Goal: Information Seeking & Learning: Learn about a topic

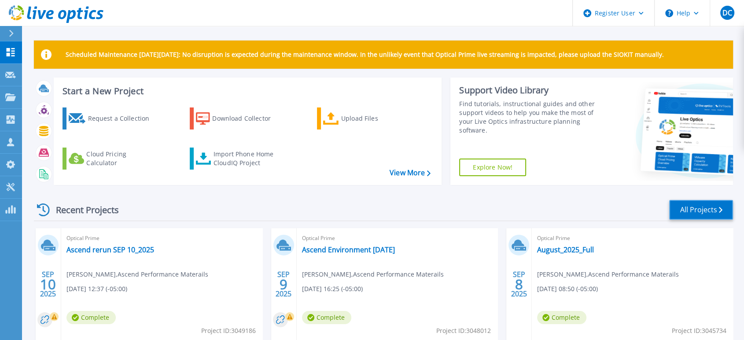
click at [689, 207] on link "All Projects" at bounding box center [701, 210] width 64 height 20
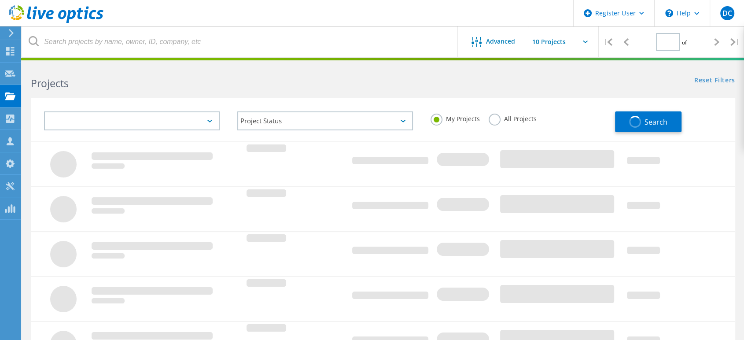
type input "1"
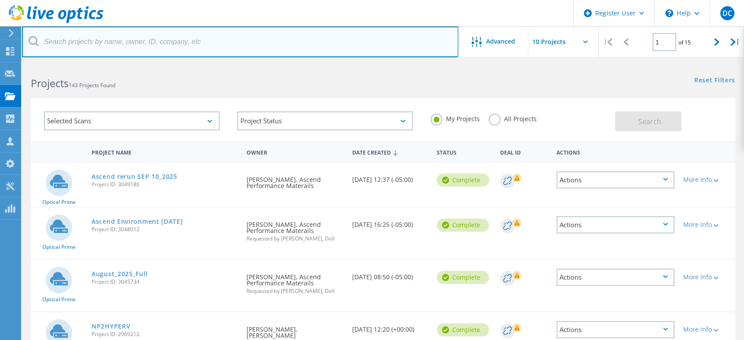
click at [70, 41] on input "text" at bounding box center [240, 41] width 436 height 31
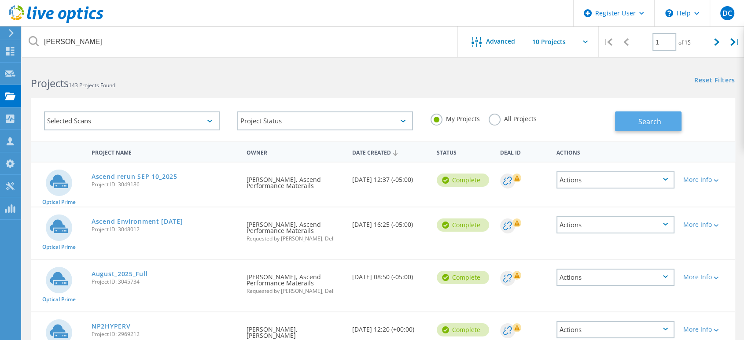
click at [629, 117] on button "Search" at bounding box center [648, 121] width 66 height 20
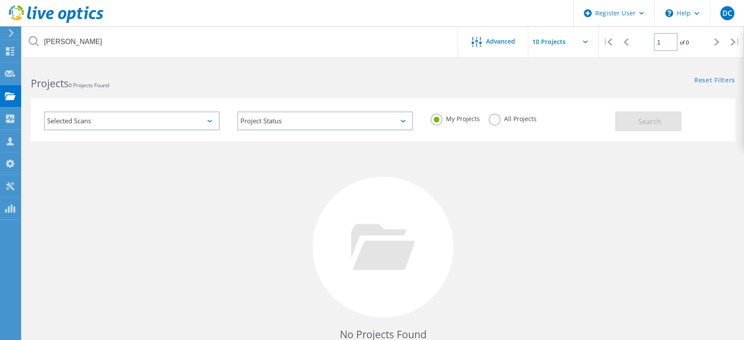
click at [493, 122] on label "All Projects" at bounding box center [513, 118] width 48 height 8
click at [0, 0] on input "All Projects" at bounding box center [0, 0] width 0 height 0
click at [637, 125] on button "Search" at bounding box center [648, 121] width 66 height 20
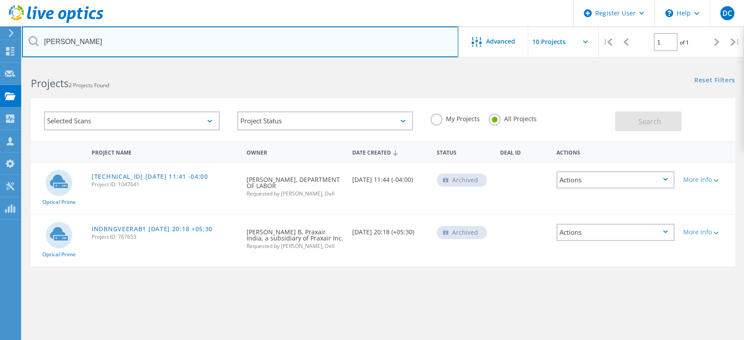
click at [59, 41] on input "ragavan" at bounding box center [240, 41] width 436 height 31
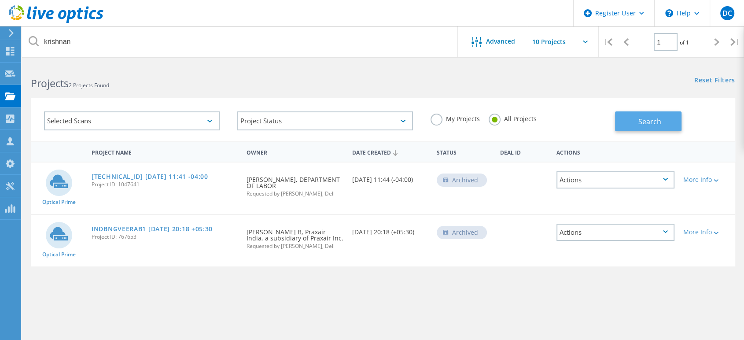
click at [655, 121] on span "Search" at bounding box center [649, 122] width 23 height 10
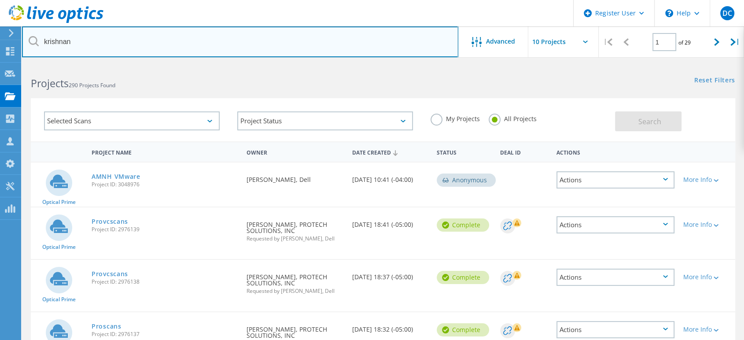
click at [157, 38] on input "krishnan" at bounding box center [240, 41] width 436 height 31
drag, startPoint x: 97, startPoint y: 39, endPoint x: 11, endPoint y: 42, distance: 86.8
drag, startPoint x: 77, startPoint y: 40, endPoint x: 45, endPoint y: 39, distance: 32.6
click at [45, 39] on input "krishnan" at bounding box center [240, 41] width 436 height 31
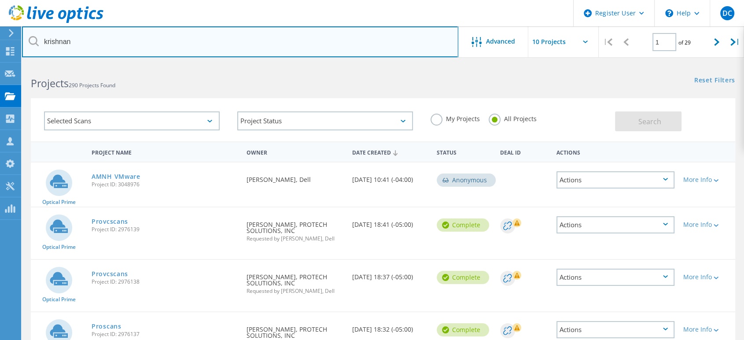
paste input "Powerflex-IT"
type input "Powerflex-IT"
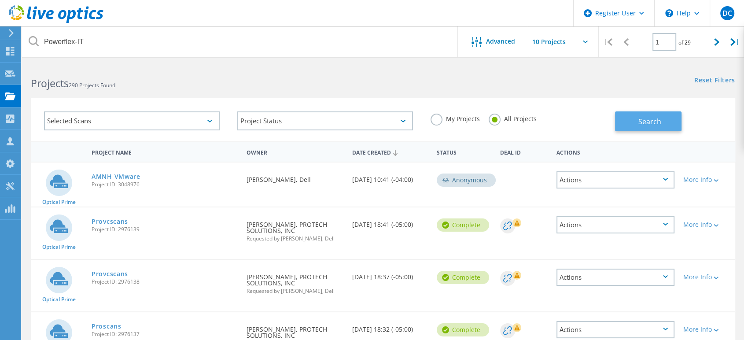
click at [640, 121] on span "Search" at bounding box center [649, 122] width 23 height 10
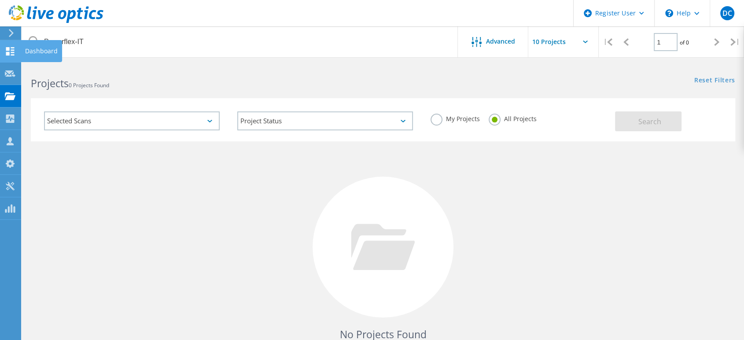
click at [7, 52] on use at bounding box center [10, 51] width 8 height 8
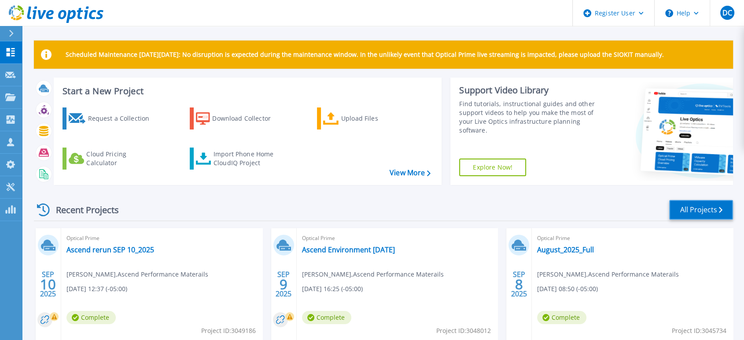
click at [683, 203] on link "All Projects" at bounding box center [701, 210] width 64 height 20
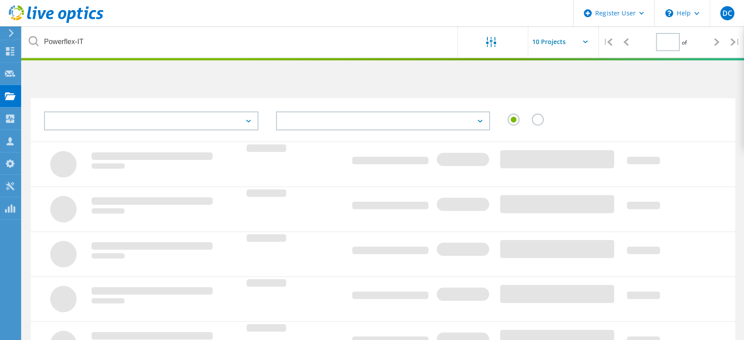
type input "1"
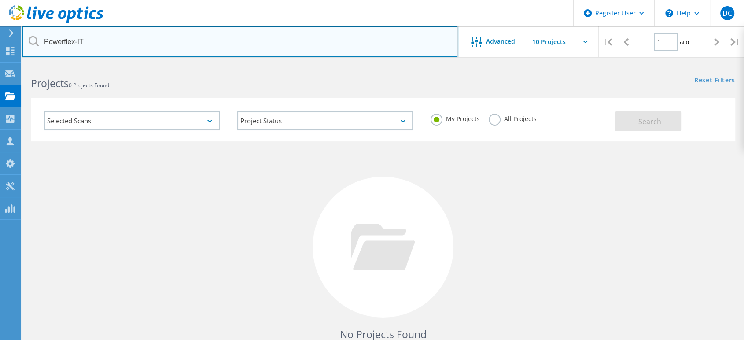
click at [215, 36] on input "Powerflex-IT" at bounding box center [240, 41] width 436 height 31
paste input "3055128"
drag, startPoint x: 156, startPoint y: 40, endPoint x: 30, endPoint y: 34, distance: 125.6
click at [30, 34] on input "Powerflex-IT3055128" at bounding box center [240, 41] width 436 height 31
paste input "text"
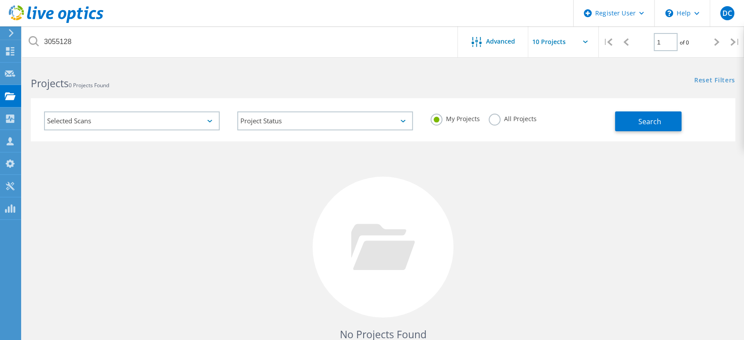
click at [497, 115] on label "All Projects" at bounding box center [513, 118] width 48 height 8
click at [0, 0] on input "All Projects" at bounding box center [0, 0] width 0 height 0
click at [624, 118] on button "Search" at bounding box center [648, 121] width 66 height 20
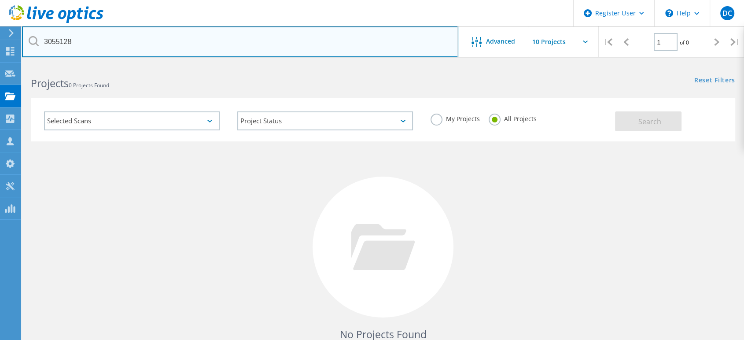
click at [53, 41] on input "3055128" at bounding box center [240, 41] width 436 height 31
paste input "959"
type input "3055959"
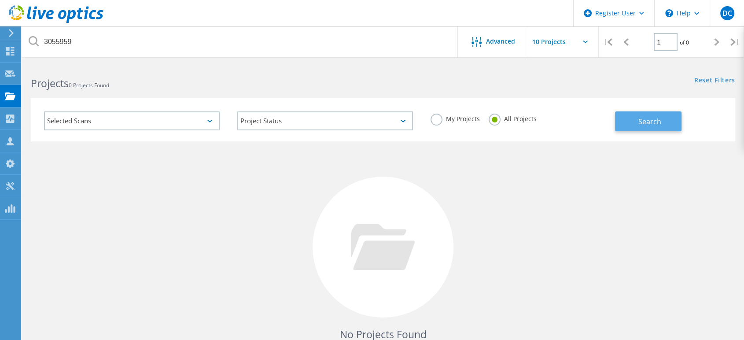
click at [649, 121] on span "Search" at bounding box center [649, 122] width 23 height 10
click at [717, 80] on link "Reset Filters" at bounding box center [714, 80] width 41 height 7
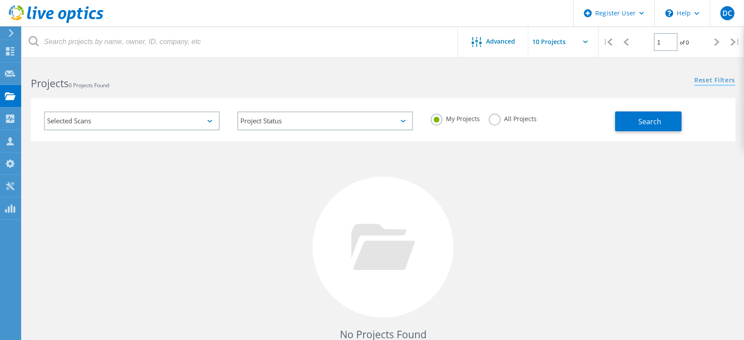
click at [717, 80] on link "Reset Filters" at bounding box center [714, 80] width 41 height 7
click at [493, 119] on label "All Projects" at bounding box center [513, 118] width 48 height 8
click at [0, 0] on input "All Projects" at bounding box center [0, 0] width 0 height 0
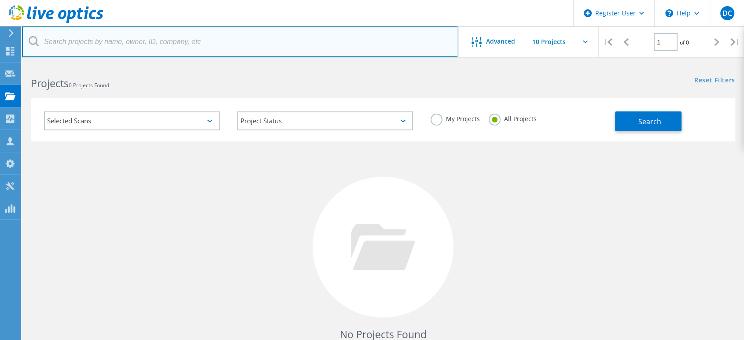
click at [253, 42] on input "text" at bounding box center [240, 41] width 436 height 31
paste input "3055959"
type input "3055959"
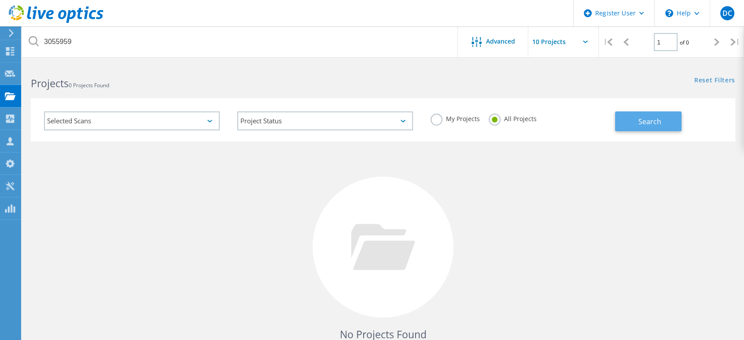
click at [639, 116] on button "Search" at bounding box center [648, 121] width 66 height 20
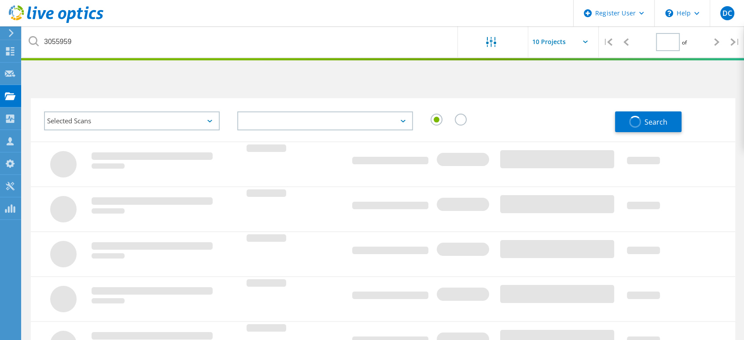
type input "1"
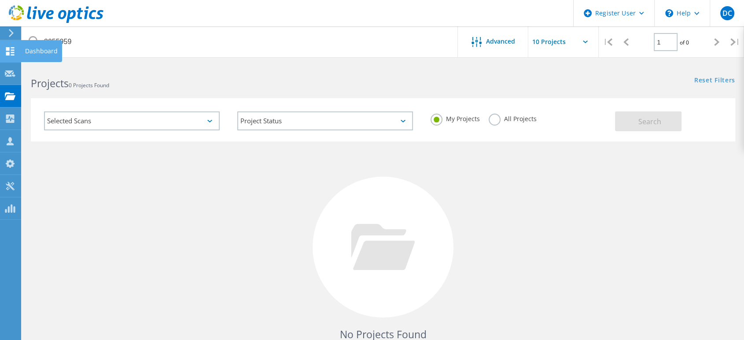
click at [14, 49] on icon at bounding box center [10, 51] width 11 height 8
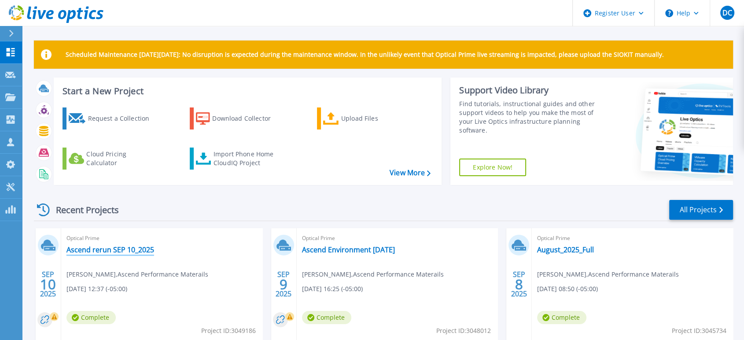
click at [95, 248] on link "Ascend rerun SEP 10_2025" at bounding box center [110, 249] width 88 height 9
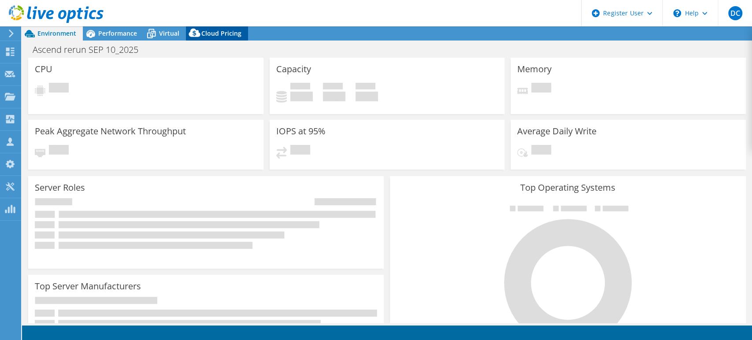
select select "USD"
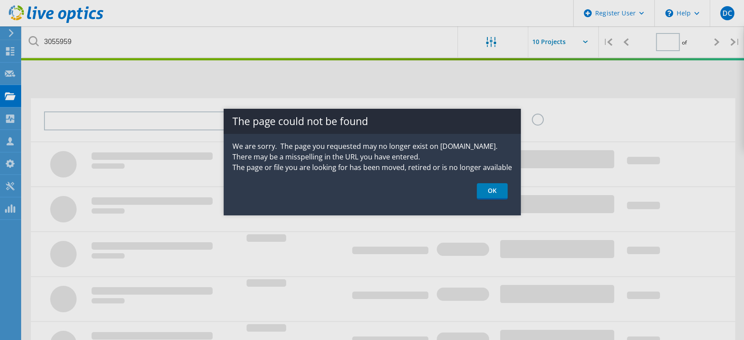
type input "1"
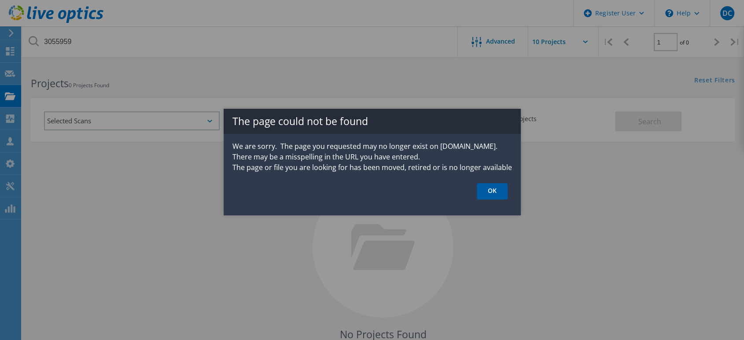
click at [494, 190] on link "OK" at bounding box center [492, 191] width 31 height 16
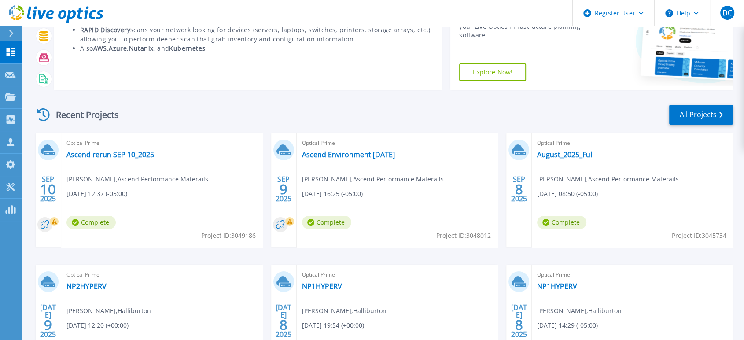
scroll to position [98, 0]
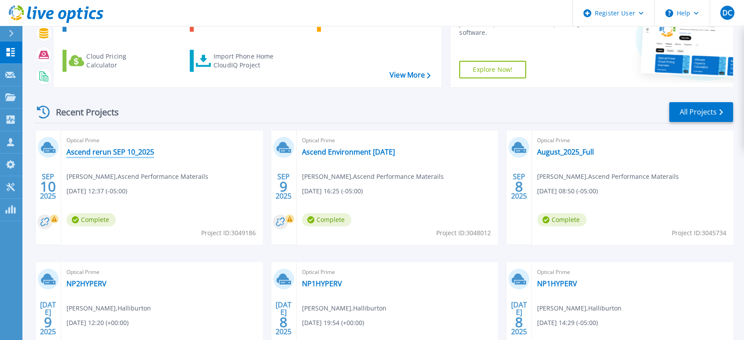
click at [126, 151] on link "Ascend rerun SEP 10_2025" at bounding box center [110, 151] width 88 height 9
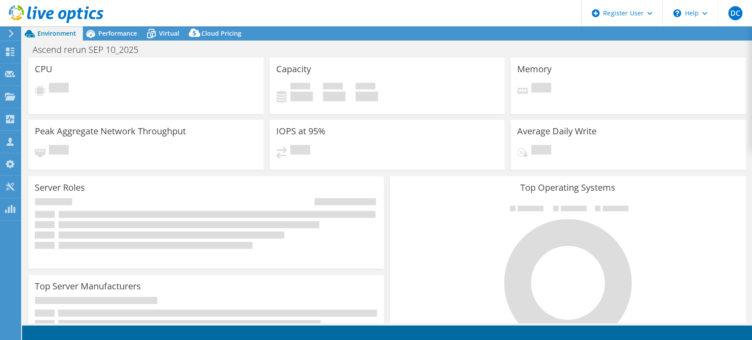
select select "USD"
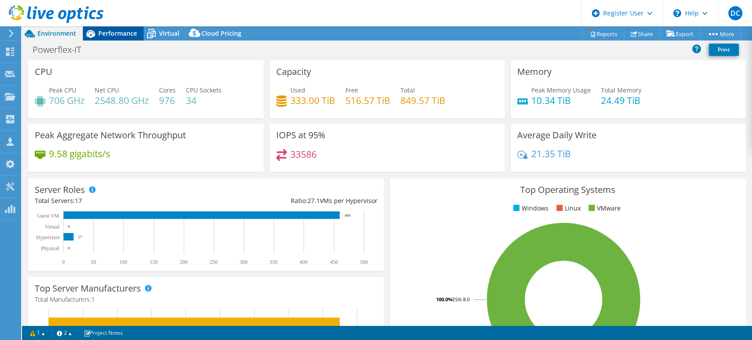
click at [113, 33] on span "Performance" at bounding box center [117, 33] width 39 height 8
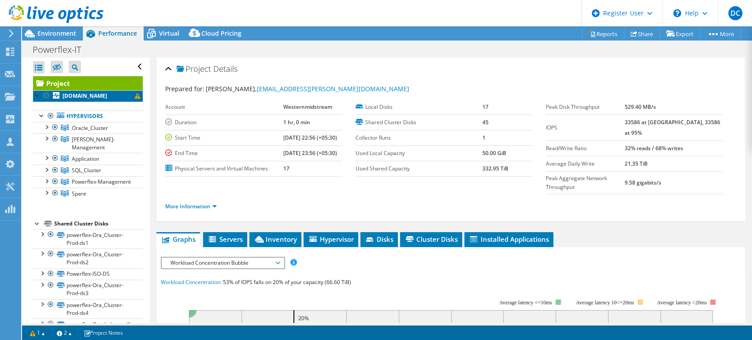
click at [135, 97] on span at bounding box center [137, 95] width 5 height 5
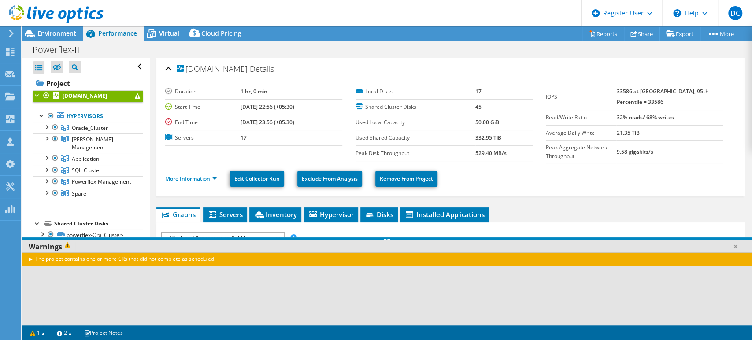
click at [135, 97] on span at bounding box center [137, 95] width 5 height 5
click at [734, 246] on link at bounding box center [734, 246] width 9 height 9
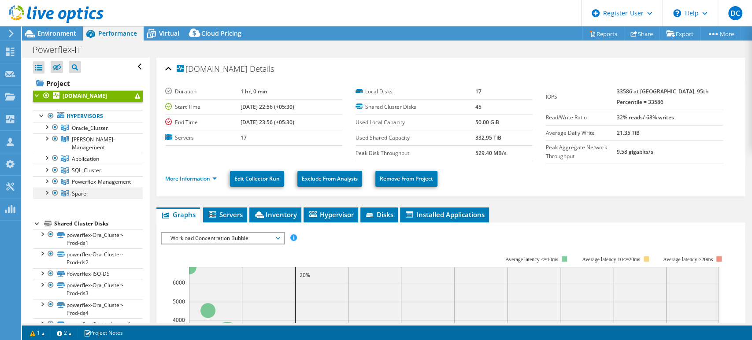
click at [47, 192] on div at bounding box center [46, 192] width 9 height 9
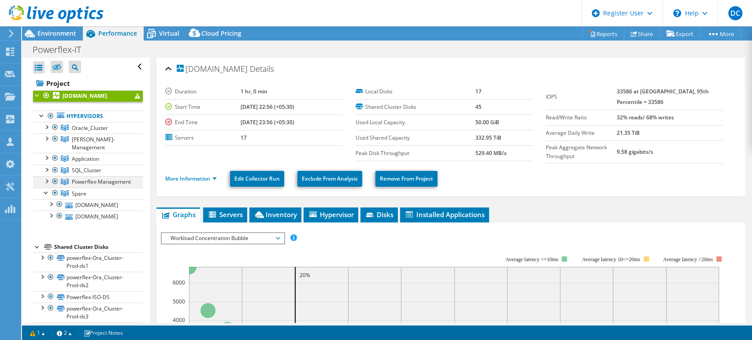
click at [48, 176] on div at bounding box center [46, 180] width 9 height 9
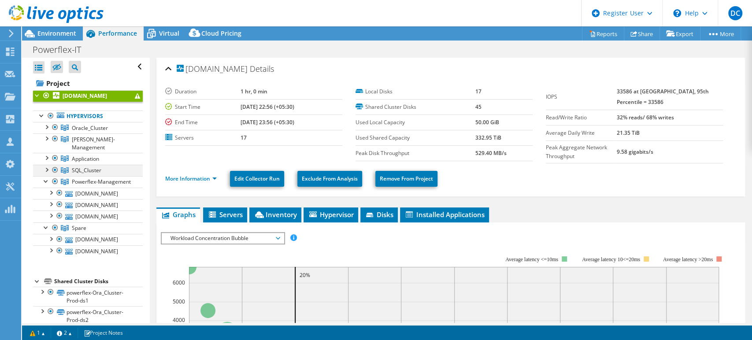
click at [45, 165] on div at bounding box center [46, 169] width 9 height 9
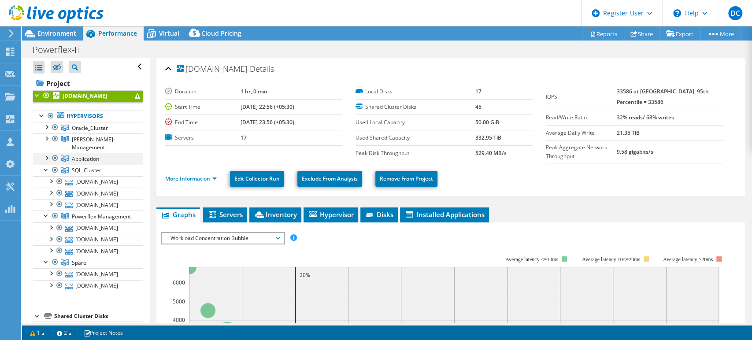
click at [46, 153] on div at bounding box center [46, 157] width 9 height 9
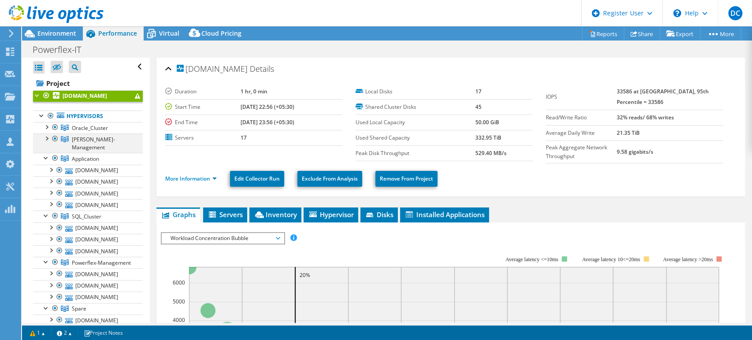
click at [46, 140] on div at bounding box center [46, 137] width 9 height 9
click at [46, 126] on div at bounding box center [46, 126] width 9 height 9
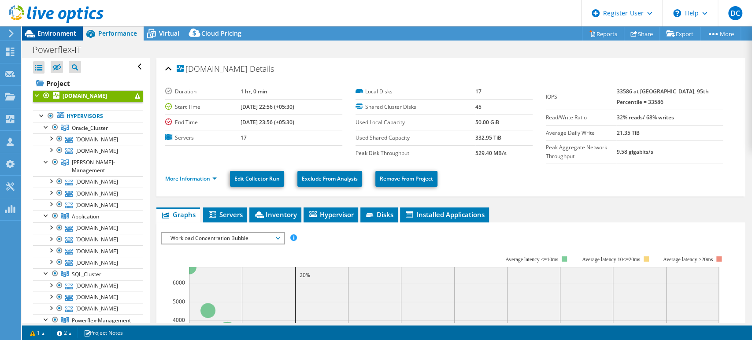
click at [54, 34] on span "Environment" at bounding box center [56, 33] width 39 height 8
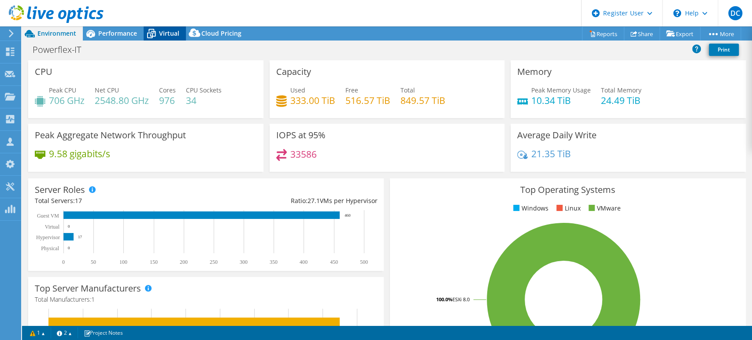
click at [160, 33] on span "Virtual" at bounding box center [169, 33] width 20 height 8
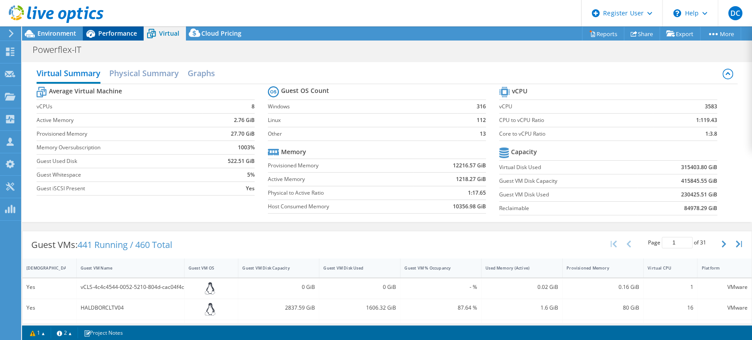
click at [105, 31] on span "Performance" at bounding box center [117, 33] width 39 height 8
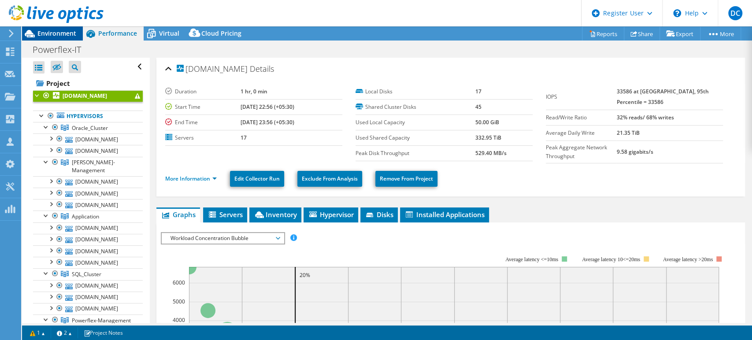
click at [65, 30] on span "Environment" at bounding box center [56, 33] width 39 height 8
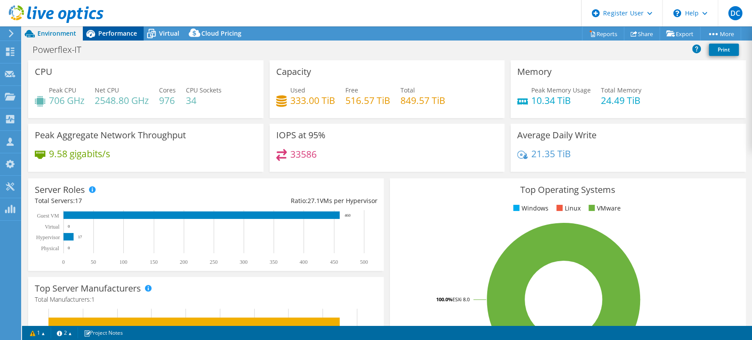
click at [106, 28] on div "Performance" at bounding box center [113, 33] width 61 height 14
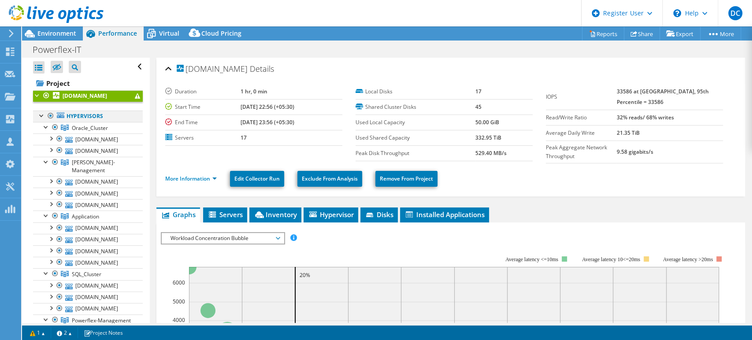
click at [49, 115] on div at bounding box center [50, 116] width 9 height 11
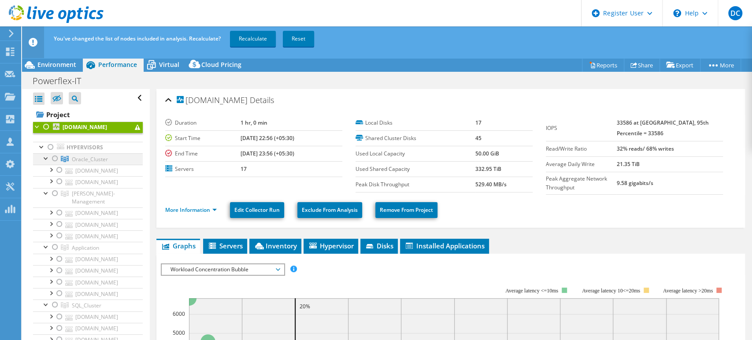
click at [53, 159] on div at bounding box center [55, 158] width 9 height 11
click at [253, 39] on link "Recalculate" at bounding box center [253, 39] width 46 height 16
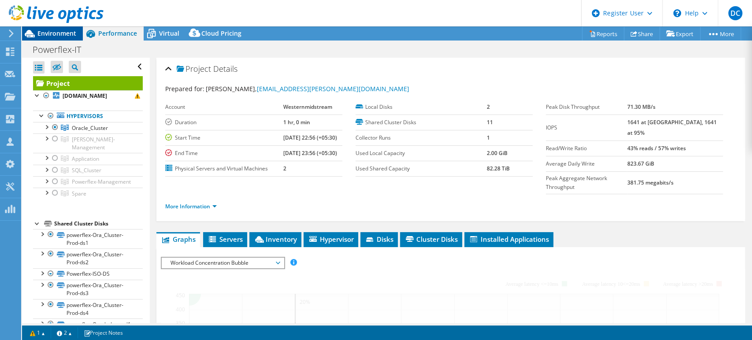
click at [56, 34] on span "Environment" at bounding box center [56, 33] width 39 height 8
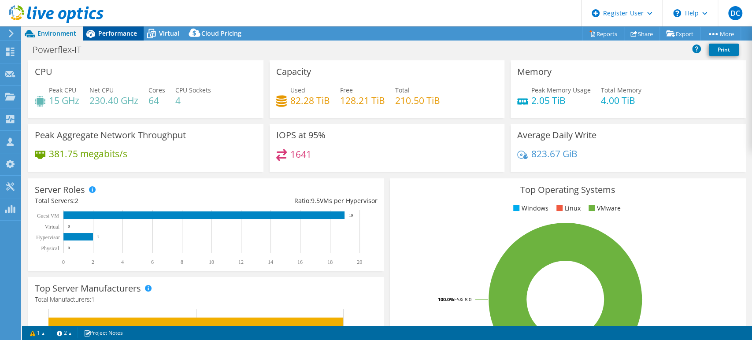
click at [117, 33] on span "Performance" at bounding box center [117, 33] width 39 height 8
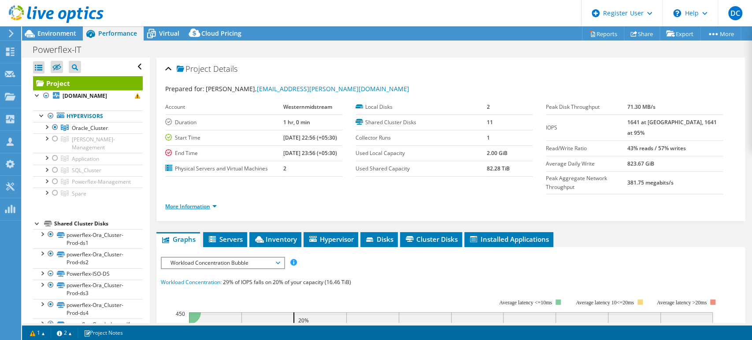
click at [215, 203] on link "More Information" at bounding box center [191, 206] width 52 height 7
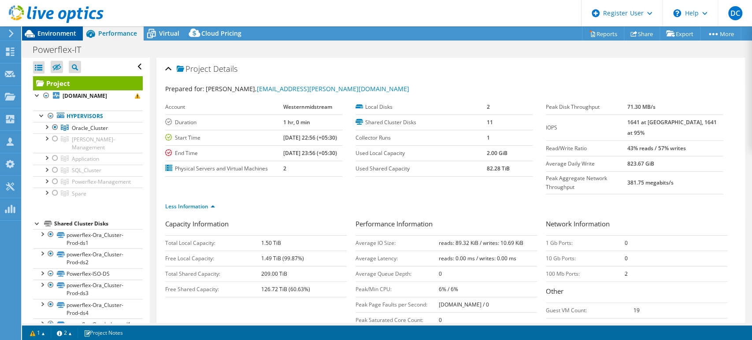
click at [66, 38] on div "Environment" at bounding box center [52, 33] width 61 height 14
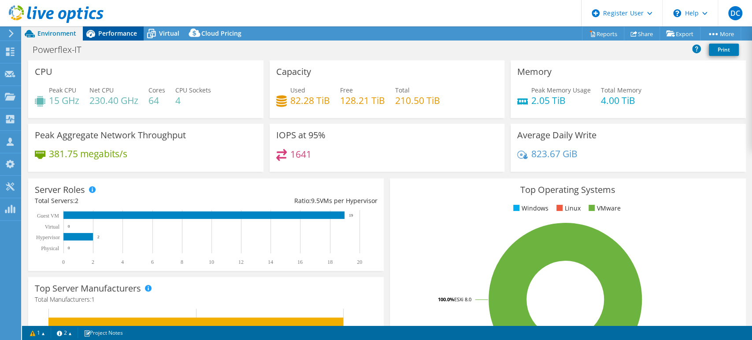
click at [106, 33] on span "Performance" at bounding box center [117, 33] width 39 height 8
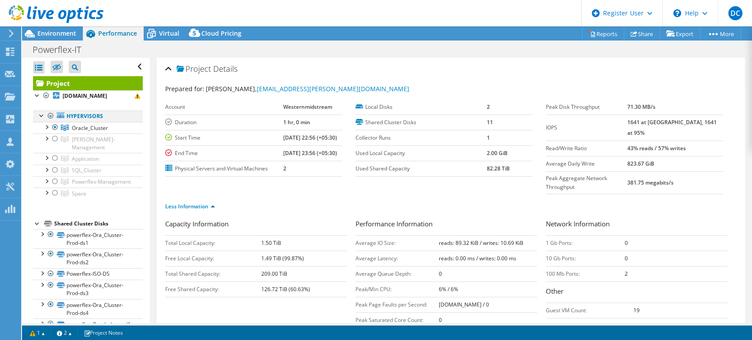
click at [39, 113] on div at bounding box center [41, 115] width 9 height 9
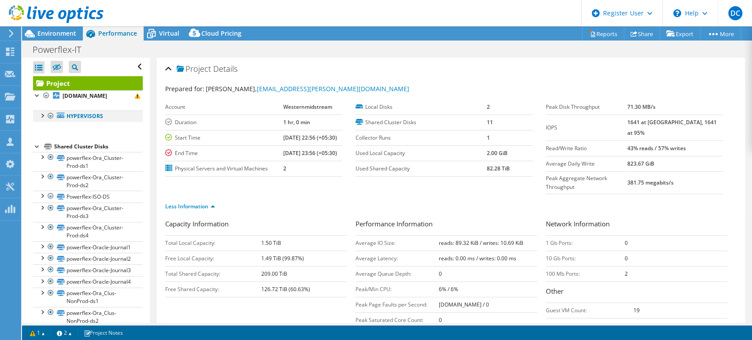
click at [39, 113] on div at bounding box center [41, 115] width 9 height 9
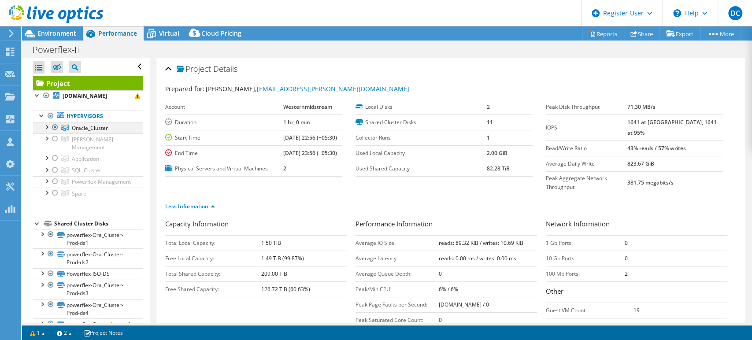
click at [53, 126] on div at bounding box center [55, 127] width 9 height 11
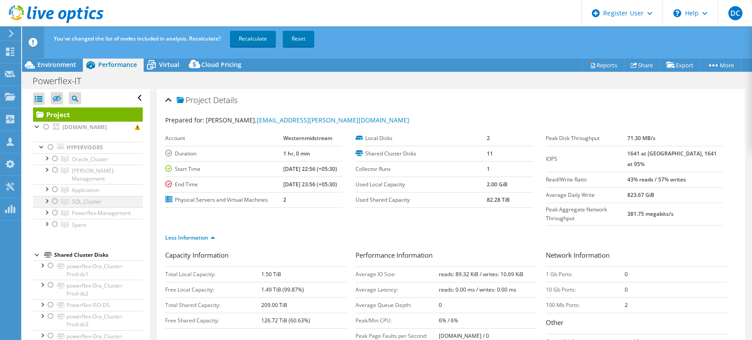
click at [56, 196] on div at bounding box center [55, 201] width 9 height 11
click at [257, 37] on link "Recalculate" at bounding box center [253, 39] width 46 height 16
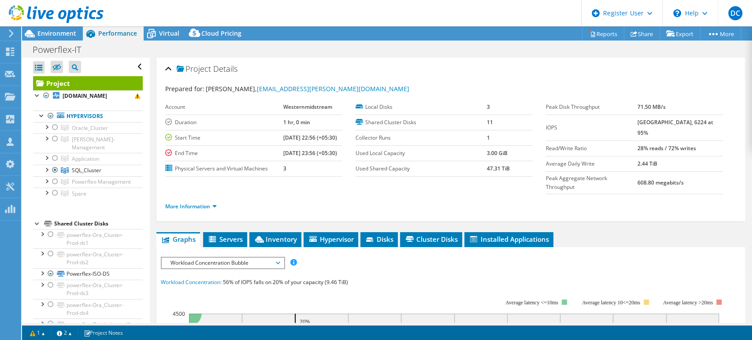
click at [62, 27] on div at bounding box center [51, 14] width 103 height 29
click at [61, 30] on span "Environment" at bounding box center [56, 33] width 39 height 8
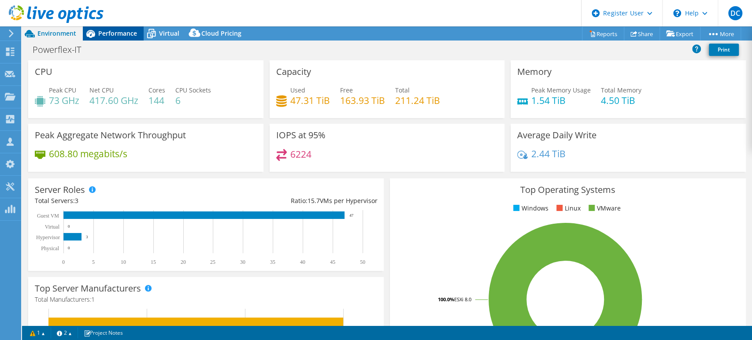
click at [120, 29] on span "Performance" at bounding box center [117, 33] width 39 height 8
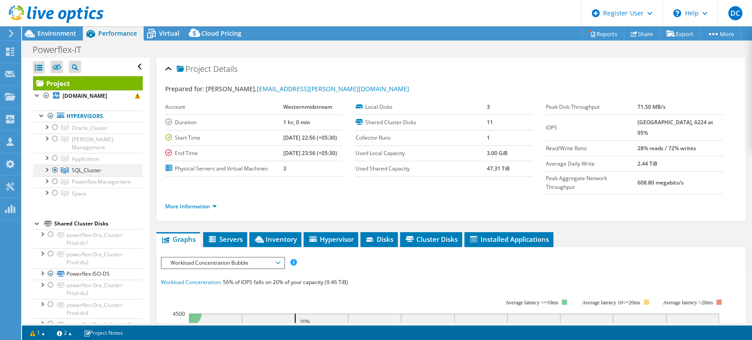
click at [55, 165] on div at bounding box center [55, 170] width 9 height 11
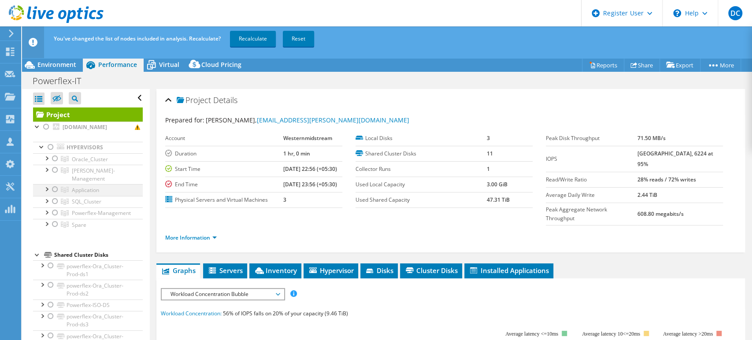
click at [53, 184] on div at bounding box center [55, 189] width 9 height 11
click at [238, 38] on link "Recalculate" at bounding box center [253, 39] width 46 height 16
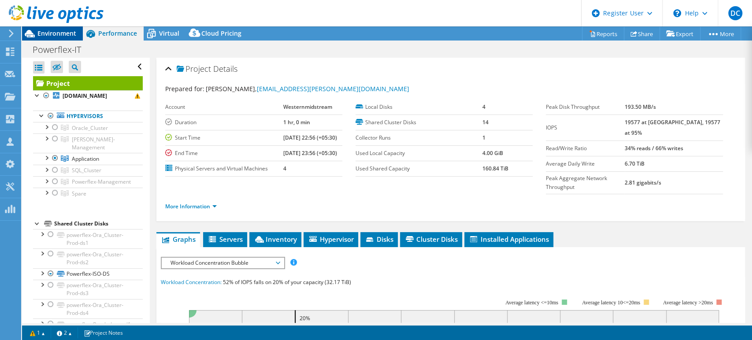
click at [61, 34] on span "Environment" at bounding box center [56, 33] width 39 height 8
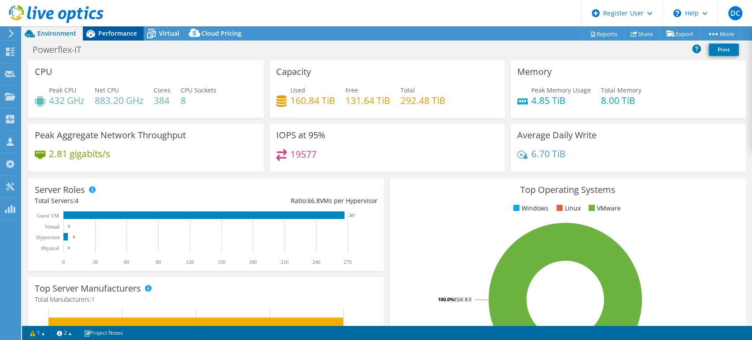
click at [103, 32] on span "Performance" at bounding box center [117, 33] width 39 height 8
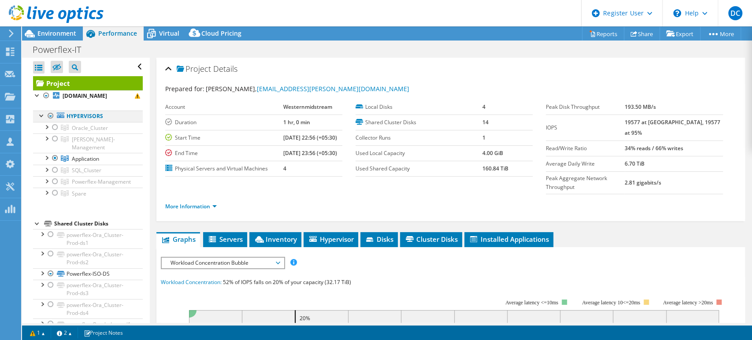
click at [50, 116] on div at bounding box center [50, 116] width 9 height 11
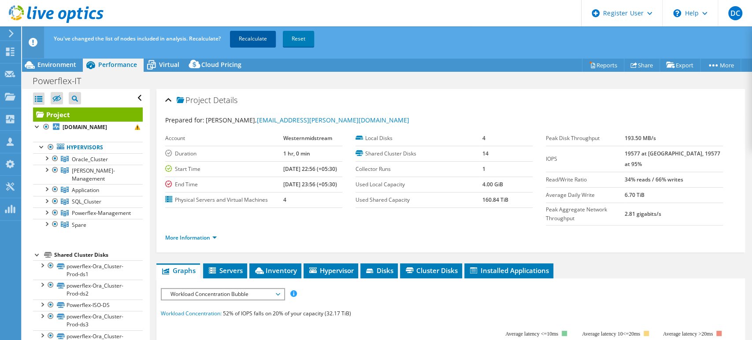
click at [257, 38] on link "Recalculate" at bounding box center [253, 39] width 46 height 16
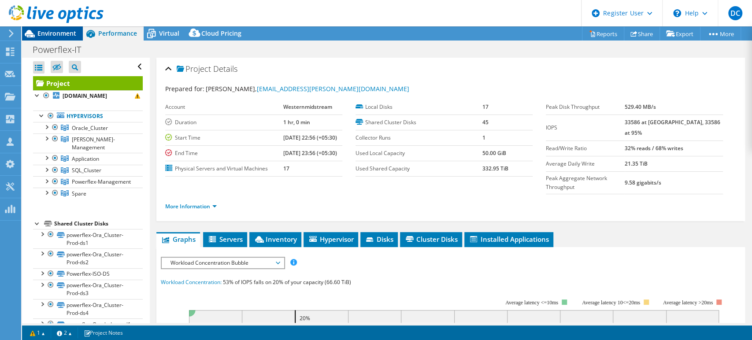
click at [52, 29] on span "Environment" at bounding box center [56, 33] width 39 height 8
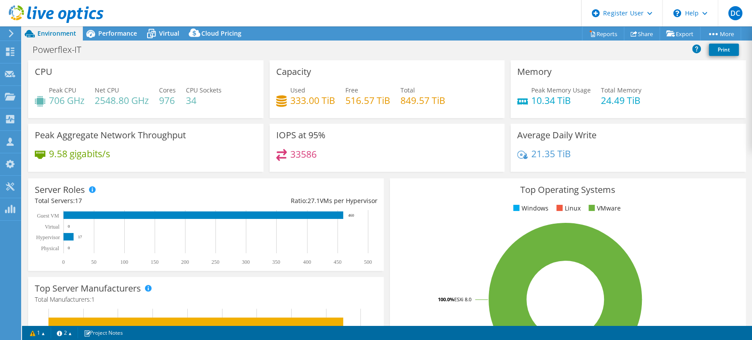
click at [322, 20] on header "DC Dell User [PERSON_NAME] [PERSON_NAME][EMAIL_ADDRESS][PERSON_NAME][DOMAIN_NAM…" at bounding box center [376, 13] width 752 height 26
click at [105, 31] on span "Performance" at bounding box center [117, 33] width 39 height 8
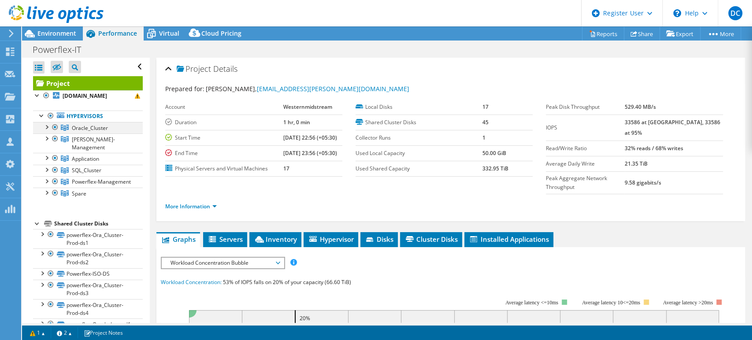
click at [47, 124] on div at bounding box center [46, 126] width 9 height 9
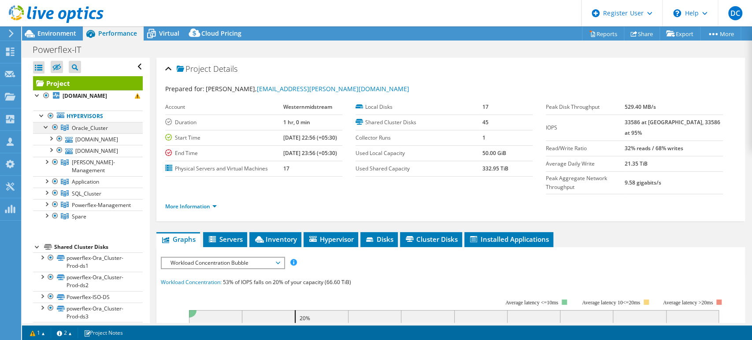
click at [47, 124] on div at bounding box center [46, 126] width 9 height 9
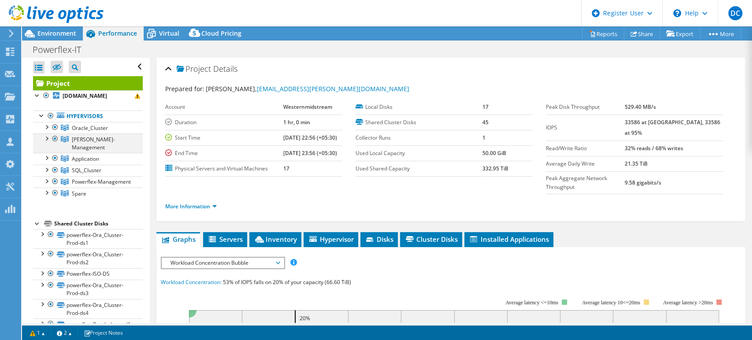
click at [46, 138] on div at bounding box center [46, 137] width 9 height 9
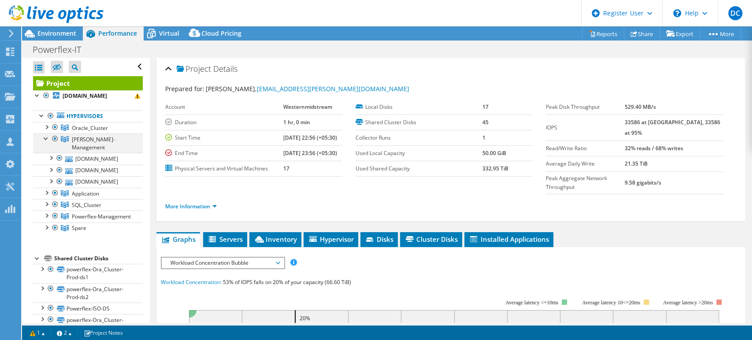
click at [46, 138] on div at bounding box center [46, 137] width 9 height 9
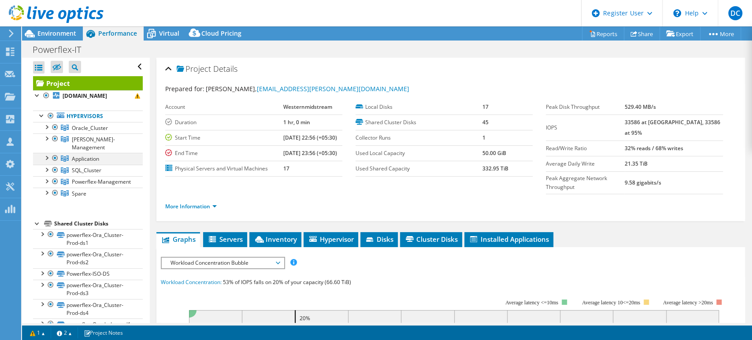
click at [46, 153] on div at bounding box center [46, 157] width 9 height 9
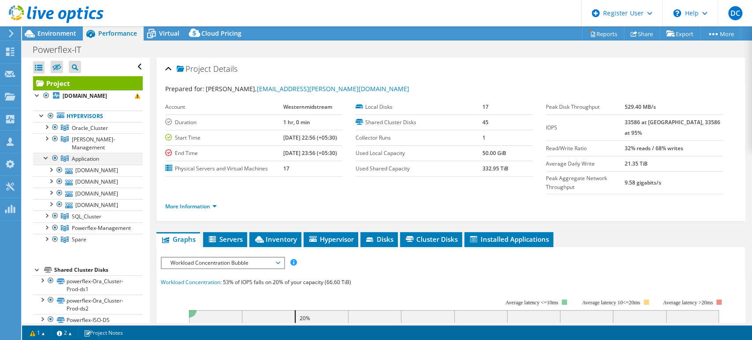
click at [45, 153] on div at bounding box center [46, 157] width 9 height 9
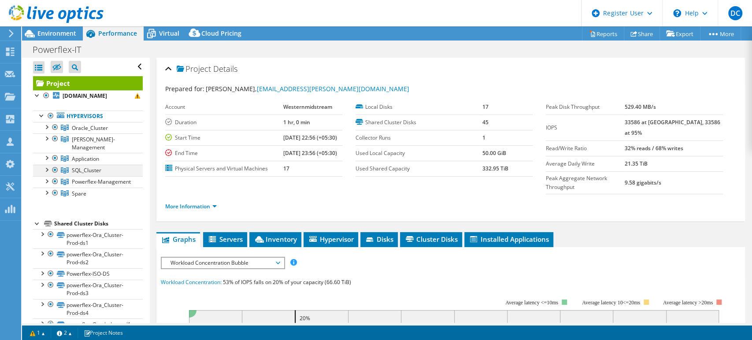
click at [47, 165] on div at bounding box center [46, 169] width 9 height 9
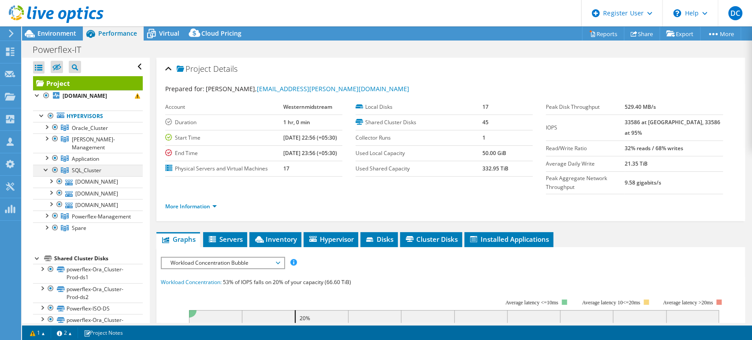
click at [44, 165] on div at bounding box center [46, 169] width 9 height 9
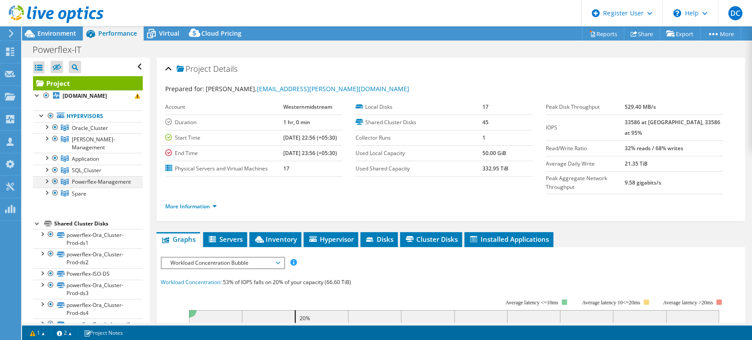
click at [46, 176] on div at bounding box center [46, 180] width 9 height 9
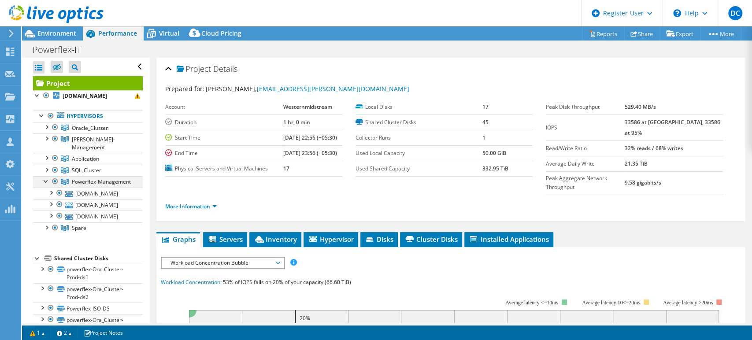
click at [47, 176] on div at bounding box center [46, 180] width 9 height 9
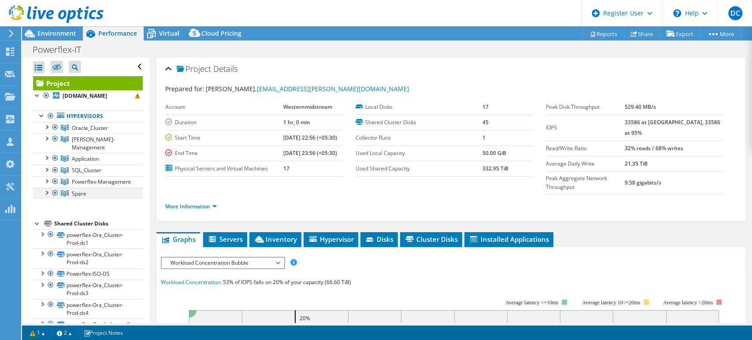
click at [47, 193] on div at bounding box center [46, 192] width 9 height 9
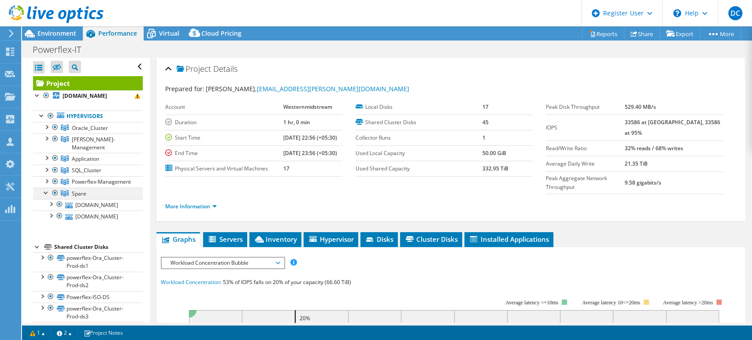
click at [47, 193] on div at bounding box center [46, 192] width 9 height 9
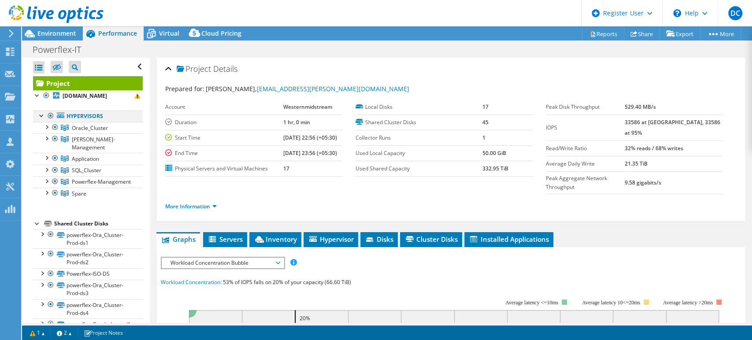
click at [49, 116] on div at bounding box center [50, 116] width 9 height 11
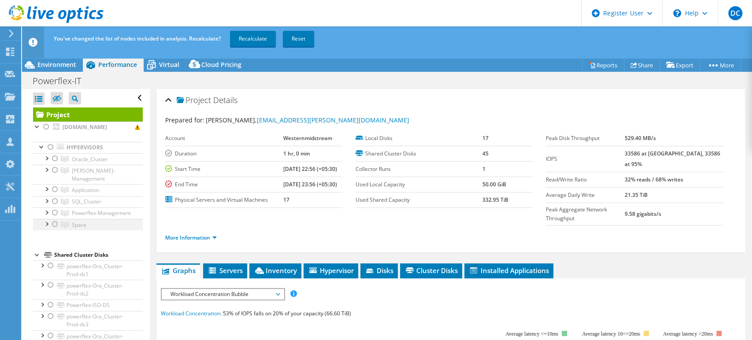
click at [55, 225] on div at bounding box center [55, 224] width 9 height 11
click at [257, 38] on link "Recalculate" at bounding box center [253, 39] width 46 height 16
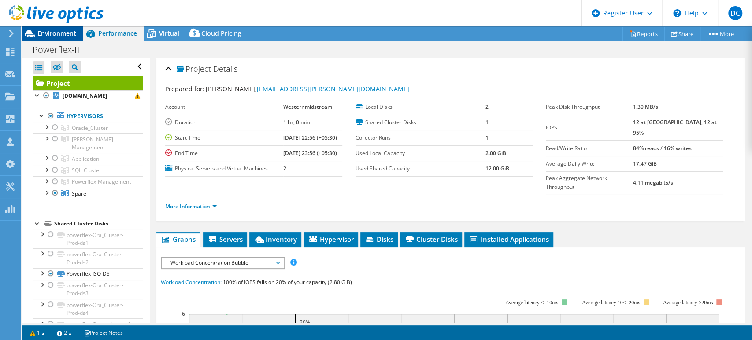
click at [60, 31] on span "Environment" at bounding box center [56, 33] width 39 height 8
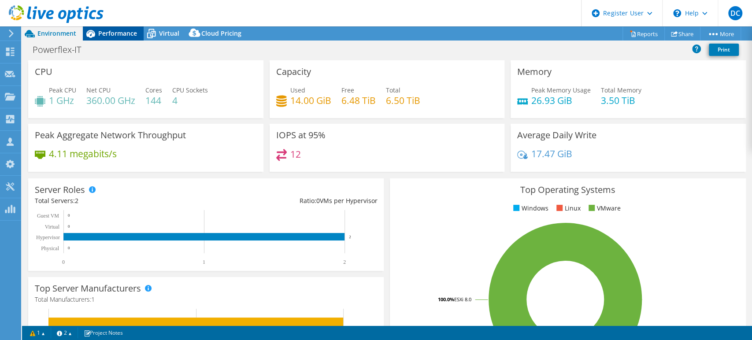
click at [103, 32] on span "Performance" at bounding box center [117, 33] width 39 height 8
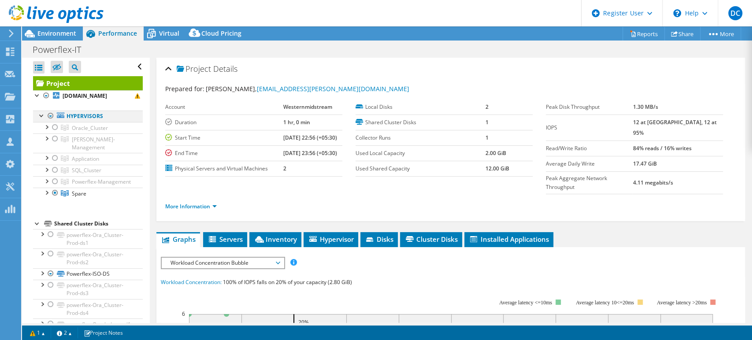
click at [51, 115] on div at bounding box center [50, 116] width 9 height 11
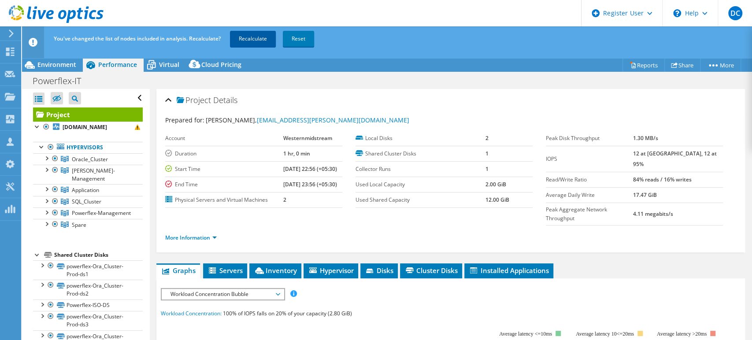
click at [254, 43] on link "Recalculate" at bounding box center [253, 39] width 46 height 16
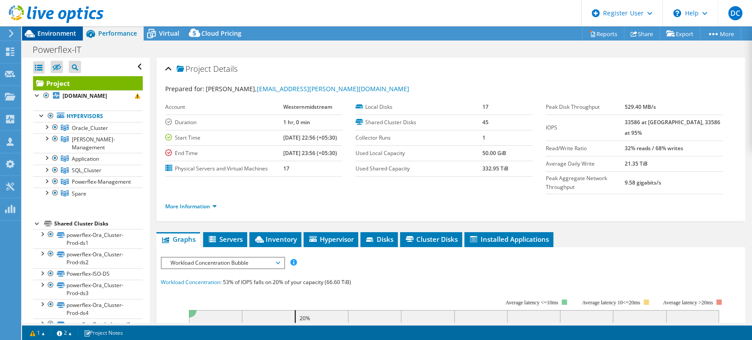
click at [49, 33] on span "Environment" at bounding box center [56, 33] width 39 height 8
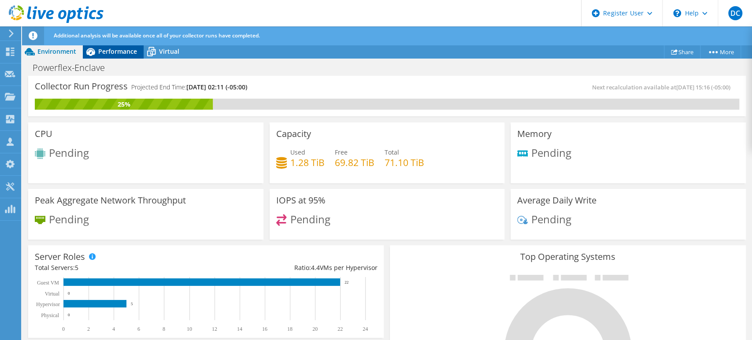
click at [109, 50] on span "Performance" at bounding box center [117, 51] width 39 height 8
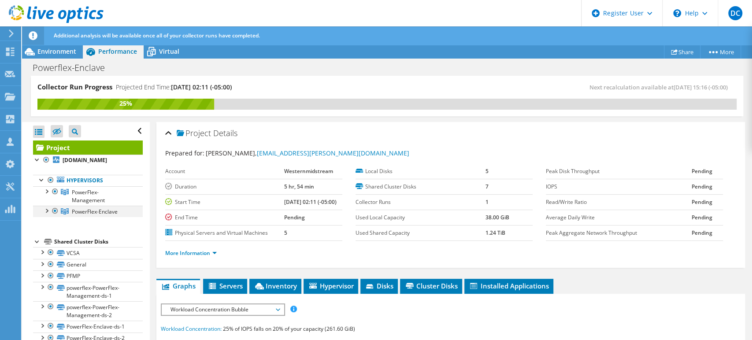
click at [45, 211] on div at bounding box center [46, 210] width 9 height 9
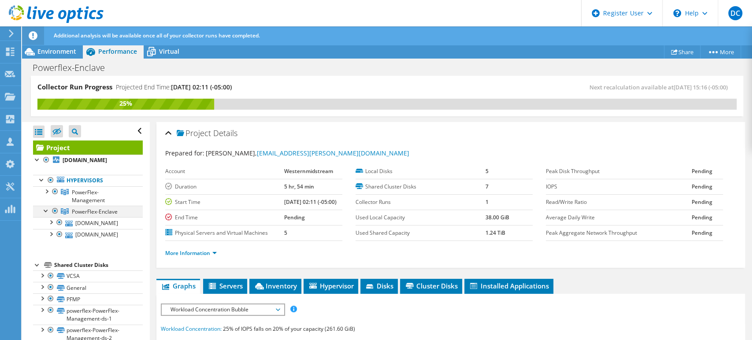
click at [45, 211] on div at bounding box center [46, 210] width 9 height 9
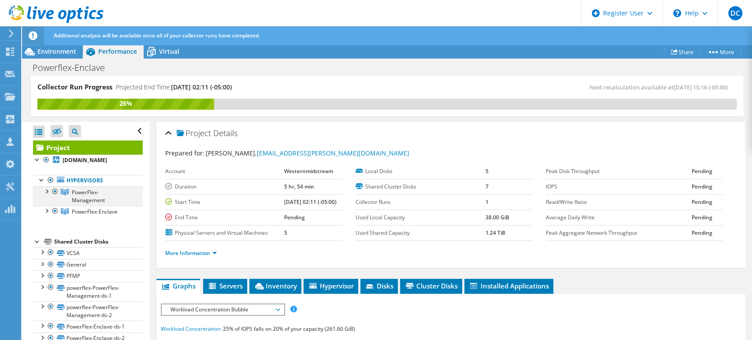
click at [46, 192] on div at bounding box center [46, 190] width 9 height 9
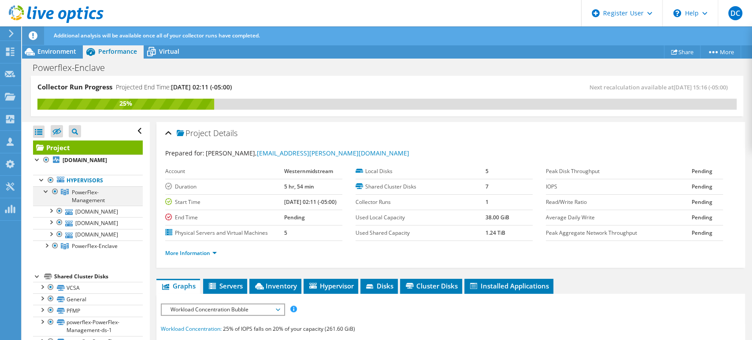
click at [46, 192] on div at bounding box center [46, 190] width 9 height 9
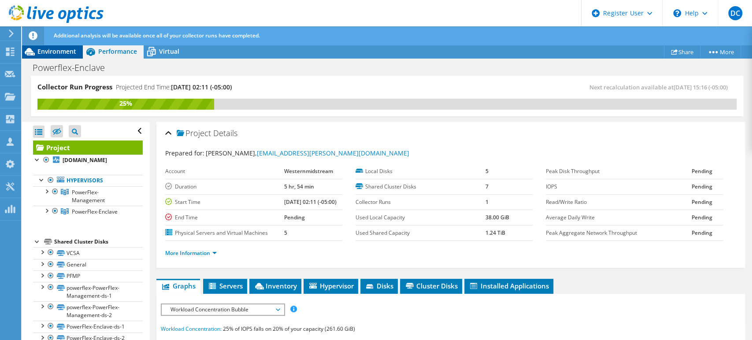
click at [62, 51] on span "Environment" at bounding box center [56, 51] width 39 height 8
